Goal: Information Seeking & Learning: Learn about a topic

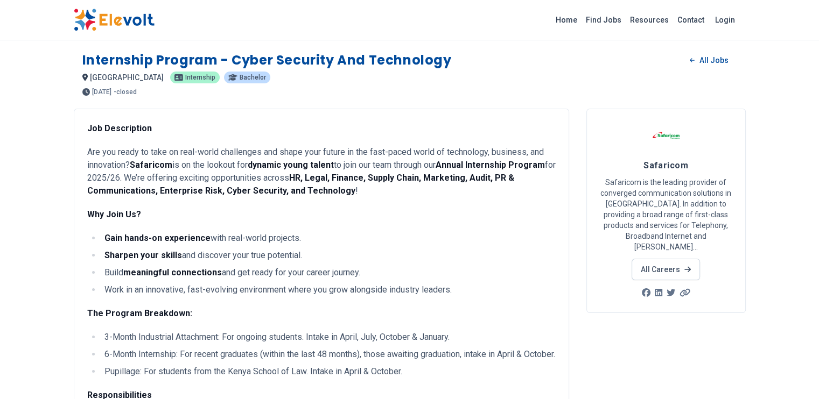
click at [717, 152] on div at bounding box center [665, 140] width 132 height 36
click at [700, 259] on link "All Careers" at bounding box center [665, 270] width 68 height 22
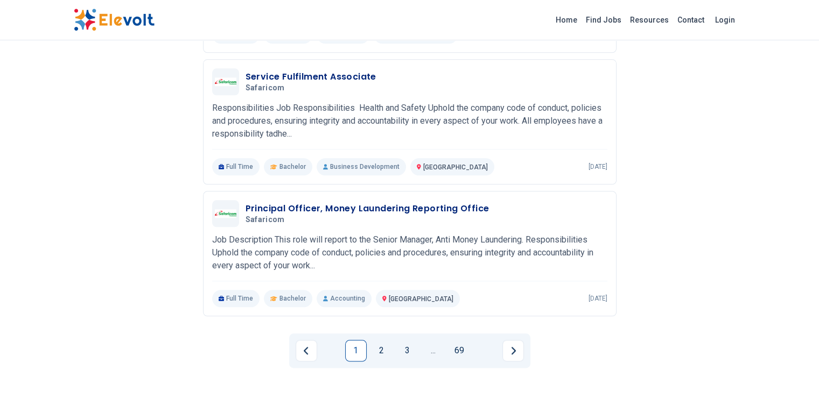
scroll to position [1177, 0]
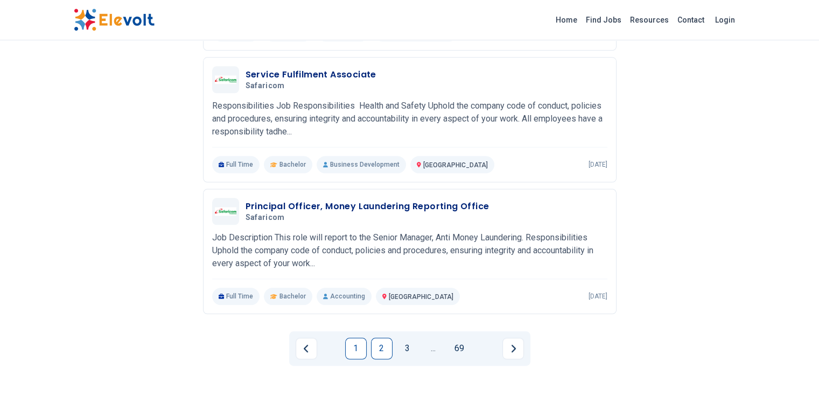
click at [375, 338] on link "2" at bounding box center [382, 349] width 22 height 22
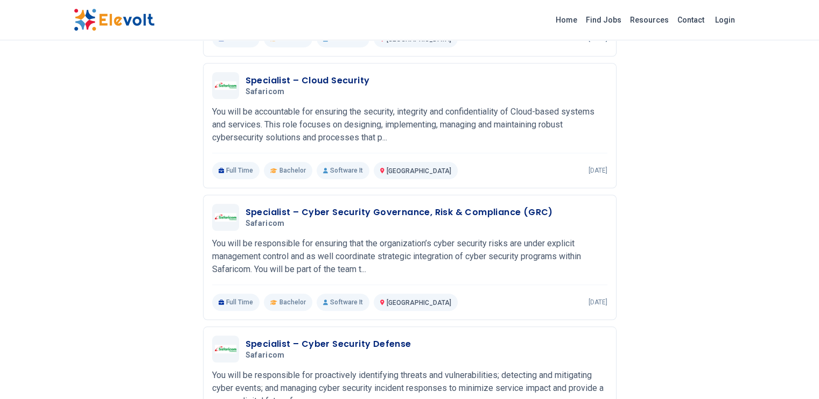
scroll to position [908, 0]
